Goal: Download file/media

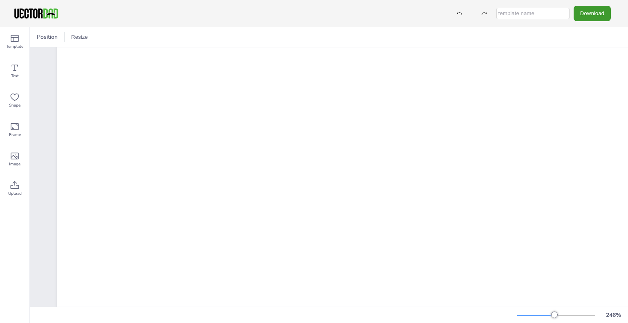
scroll to position [10, 2]
click at [599, 7] on button "Download" at bounding box center [592, 13] width 37 height 15
click at [583, 98] on li "PDF" at bounding box center [591, 100] width 67 height 17
click at [586, 15] on button "Download" at bounding box center [592, 13] width 37 height 15
click at [585, 67] on li "JPG" at bounding box center [591, 66] width 67 height 17
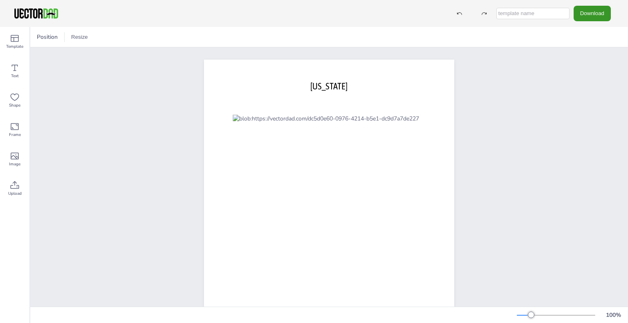
click at [582, 13] on button "Download" at bounding box center [592, 13] width 37 height 15
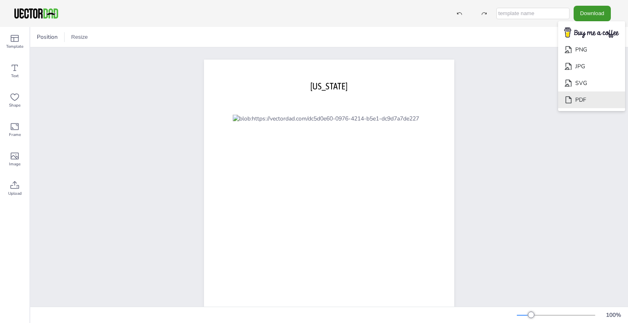
click at [571, 98] on icon "Download" at bounding box center [568, 99] width 6 height 7
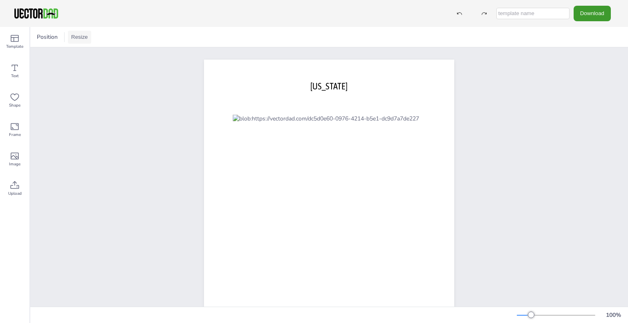
click at [84, 32] on button "Resize" at bounding box center [79, 37] width 23 height 13
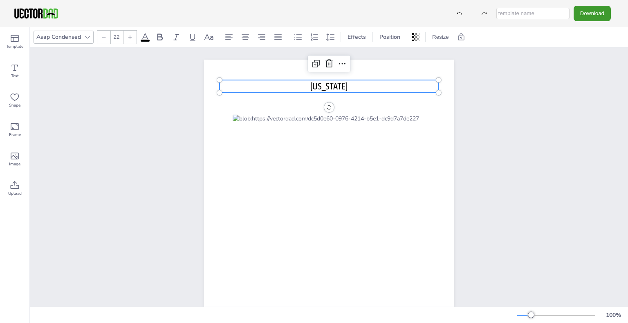
click at [266, 81] on p "[US_STATE]" at bounding box center [329, 86] width 219 height 13
click at [345, 88] on span "[US_STATE]" at bounding box center [328, 86] width 37 height 11
click at [505, 139] on div "vectordad.com MINNESOTA MINNESOTA" at bounding box center [329, 221] width 598 height 348
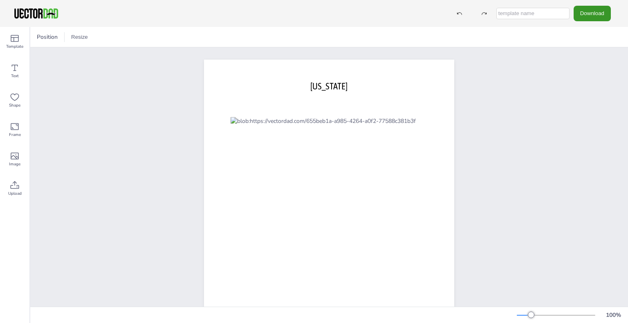
click at [605, 14] on button "Download" at bounding box center [592, 13] width 37 height 15
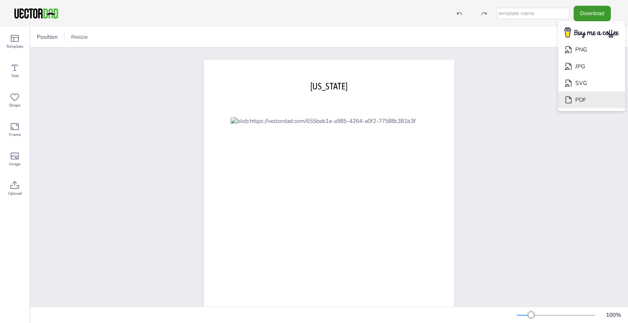
click at [576, 95] on li "PDF" at bounding box center [591, 100] width 67 height 17
